Goal: Information Seeking & Learning: Learn about a topic

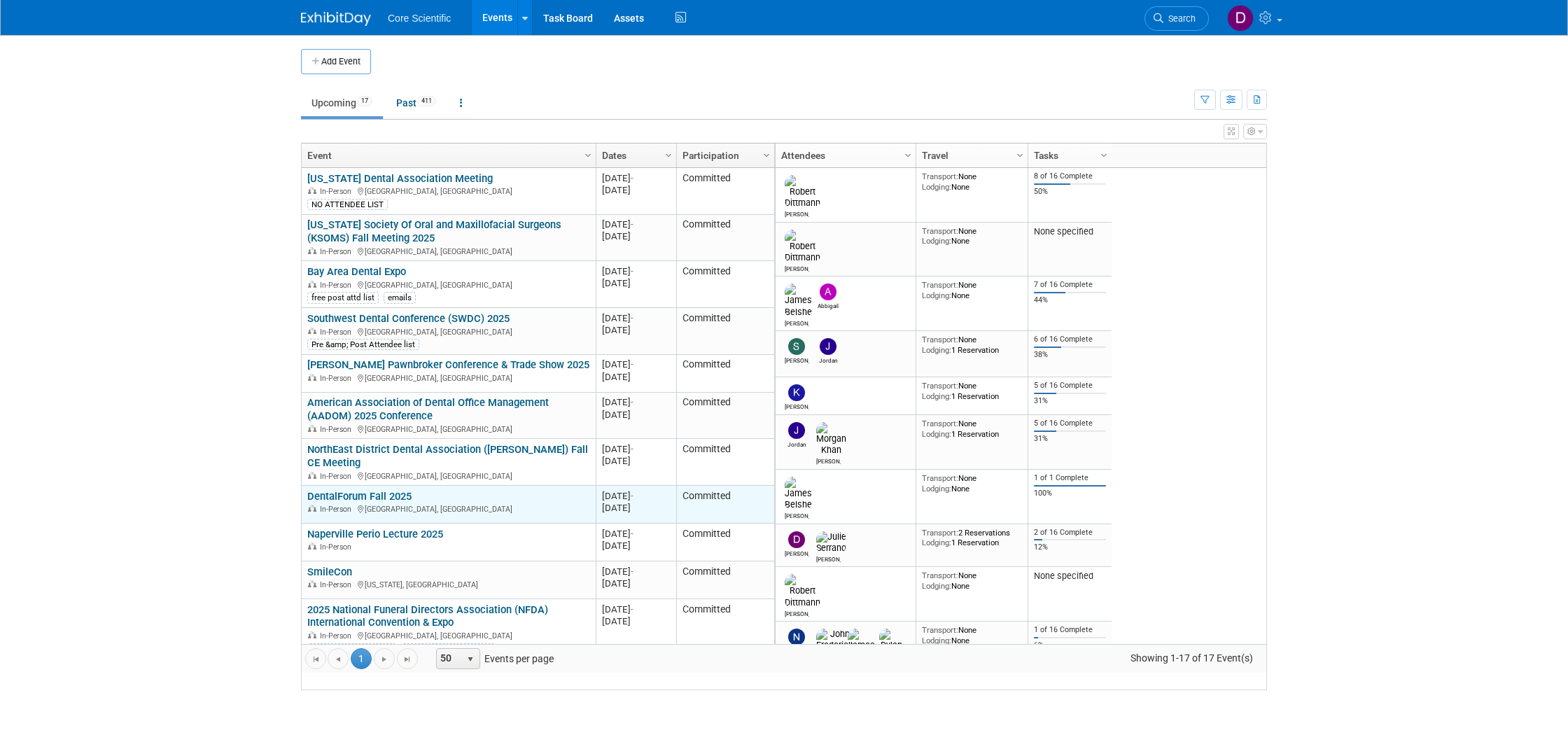
click at [394, 503] on link "DentalForum Fall 2025" at bounding box center [360, 496] width 104 height 12
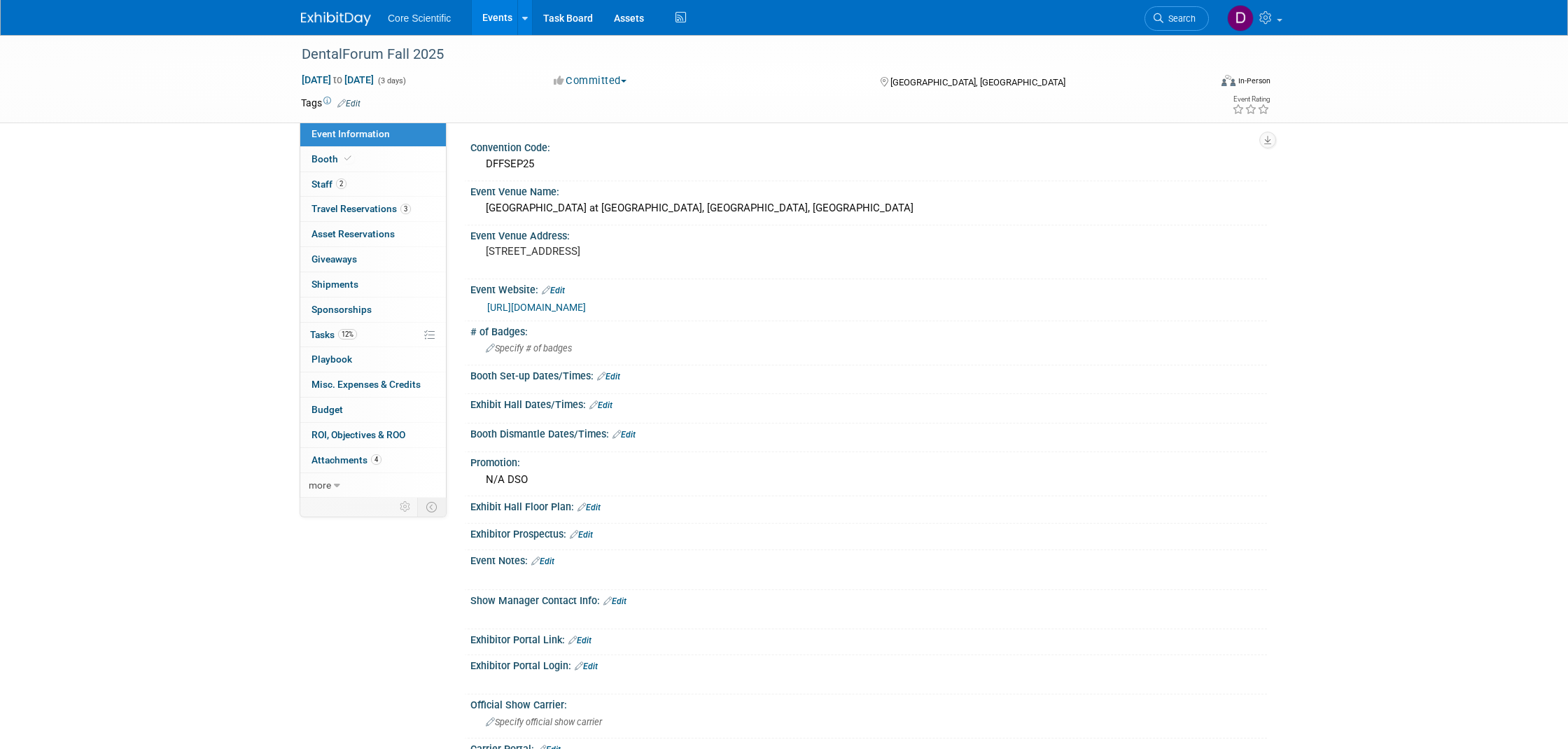
click at [586, 305] on link "[URL][DOMAIN_NAME]" at bounding box center [536, 307] width 99 height 11
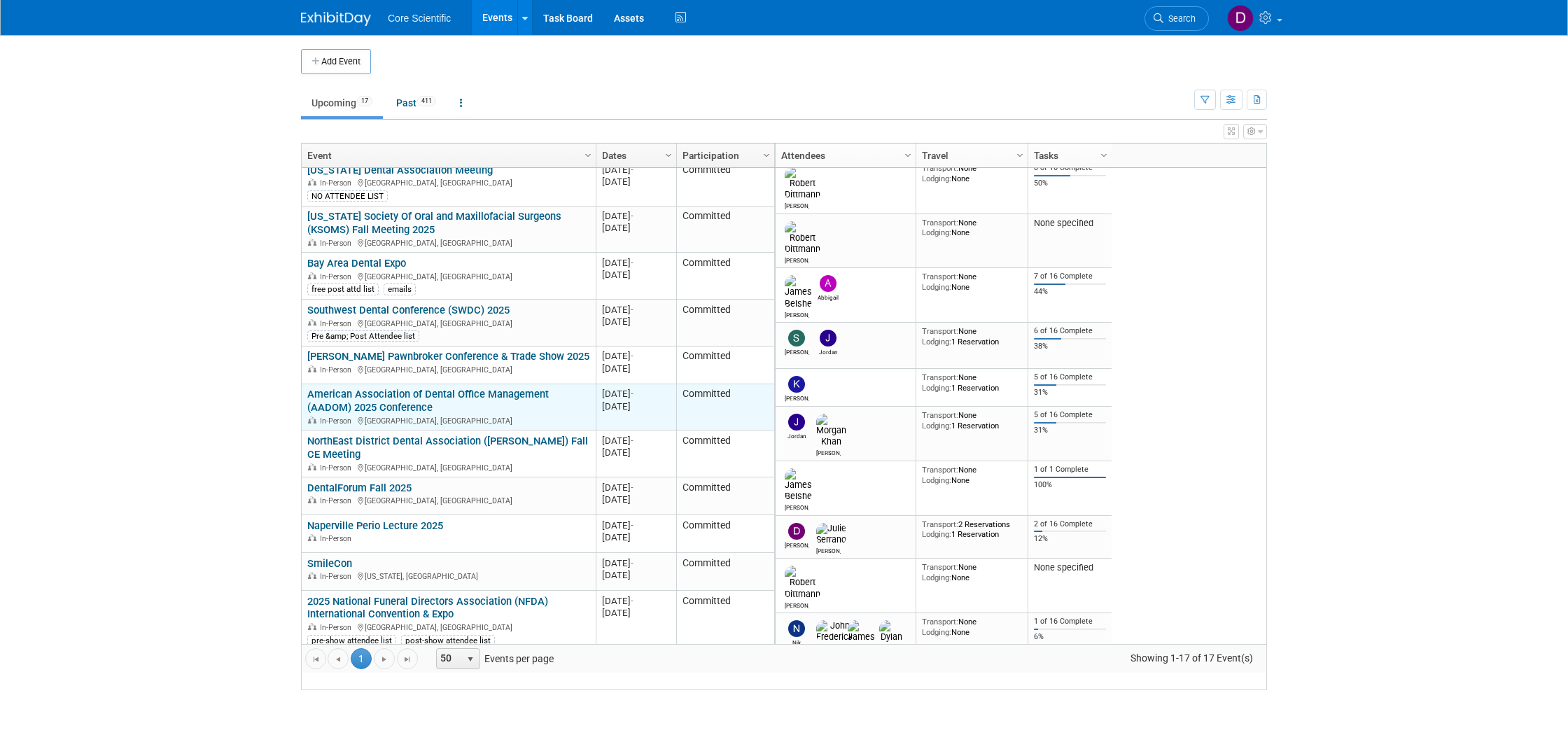
scroll to position [6, 0]
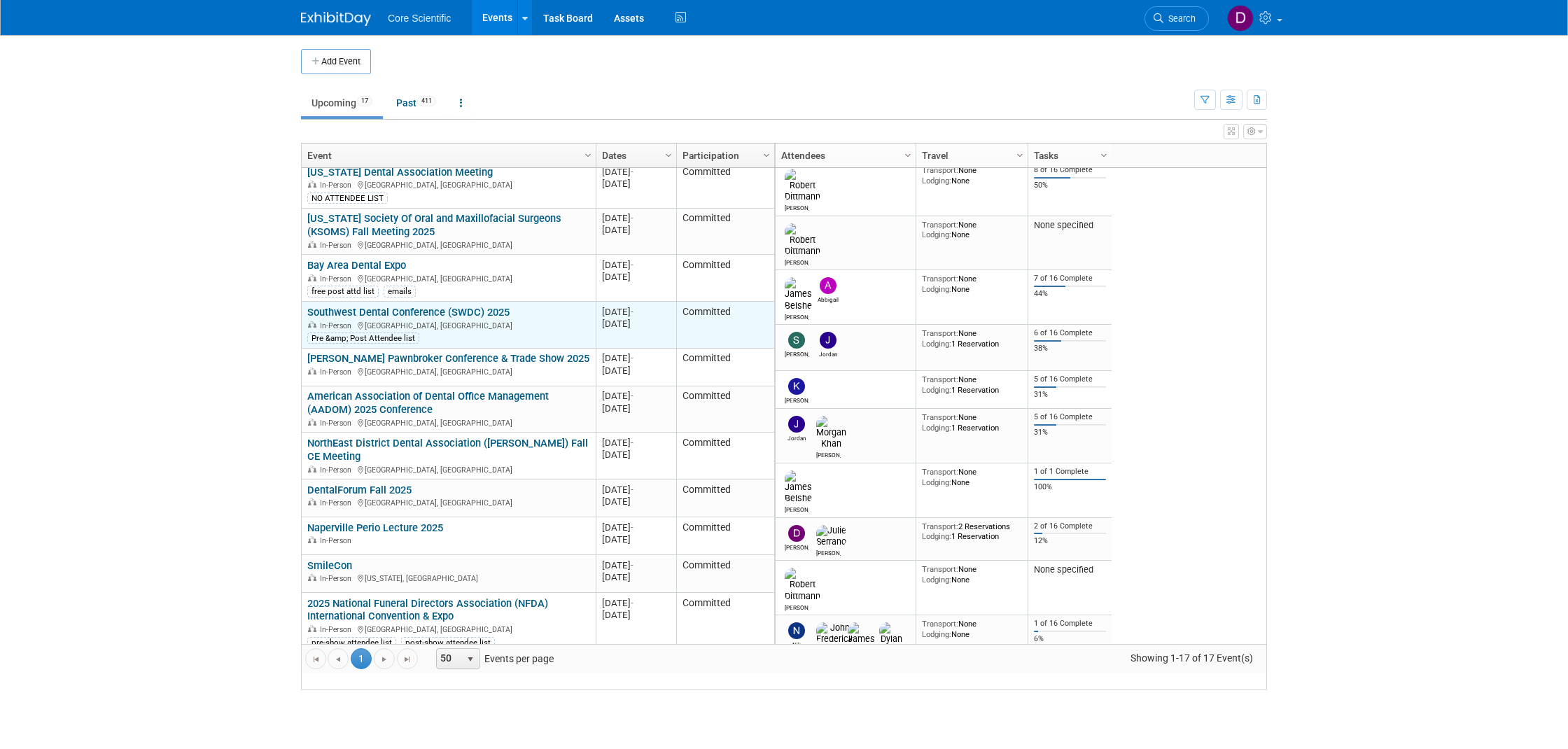
click at [454, 319] on link "Southwest Dental Conference (SWDC) 2025" at bounding box center [409, 312] width 202 height 12
